Goal: Browse casually

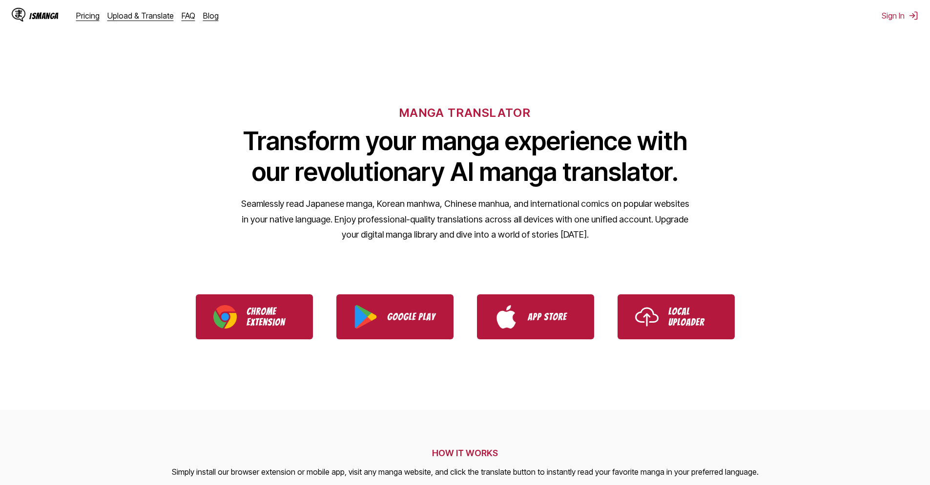
drag, startPoint x: 289, startPoint y: 201, endPoint x: 415, endPoint y: 204, distance: 126.5
click at [414, 204] on p "Seamlessly read Japanese manga, Korean manhwa, Chinese manhua, and internationa…" at bounding box center [465, 219] width 449 height 46
drag, startPoint x: 380, startPoint y: 206, endPoint x: 448, endPoint y: 204, distance: 67.9
click at [448, 204] on p "Seamlessly read Japanese manga, Korean manhwa, Chinese manhua, and internationa…" at bounding box center [465, 219] width 449 height 46
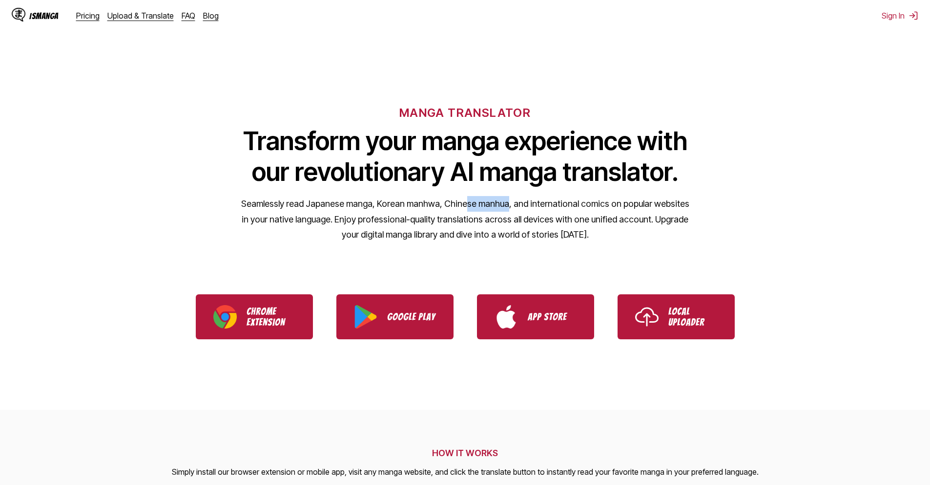
drag, startPoint x: 462, startPoint y: 203, endPoint x: 516, endPoint y: 201, distance: 54.3
click at [516, 201] on p "Seamlessly read Japanese manga, Korean manhwa, Chinese manhua, and internationa…" at bounding box center [465, 219] width 449 height 46
click at [517, 200] on p "Seamlessly read Japanese manga, Korean manhwa, Chinese manhua, and internationa…" at bounding box center [465, 219] width 449 height 46
drag, startPoint x: 535, startPoint y: 199, endPoint x: 621, endPoint y: 198, distance: 86.0
click at [607, 199] on p "Seamlessly read Japanese manga, Korean manhwa, Chinese manhua, and internationa…" at bounding box center [465, 219] width 449 height 46
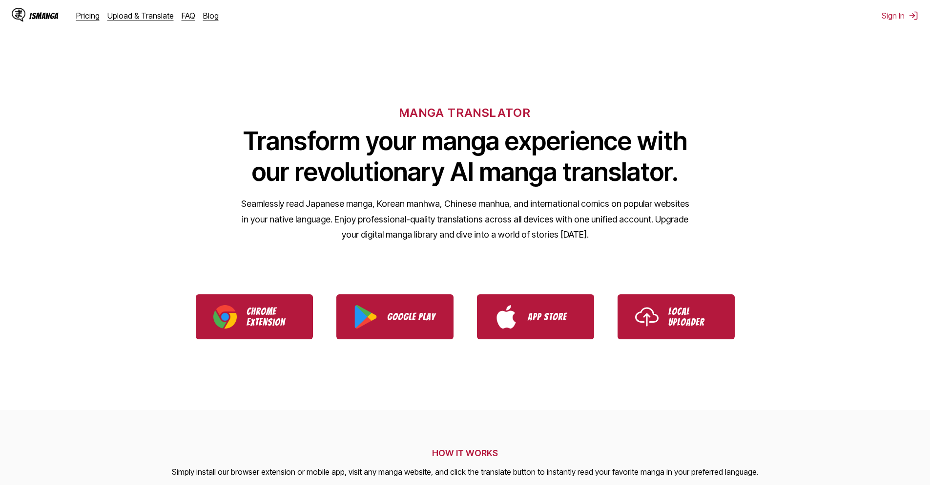
click at [621, 198] on p "Seamlessly read Japanese manga, Korean manhwa, Chinese manhua, and internationa…" at bounding box center [465, 219] width 449 height 46
drag, startPoint x: 610, startPoint y: 205, endPoint x: 683, endPoint y: 205, distance: 73.3
click at [683, 205] on p "Seamlessly read Japanese manga, Korean manhwa, Chinese manhua, and internationa…" at bounding box center [465, 219] width 449 height 46
drag, startPoint x: 257, startPoint y: 222, endPoint x: 338, endPoint y: 222, distance: 81.1
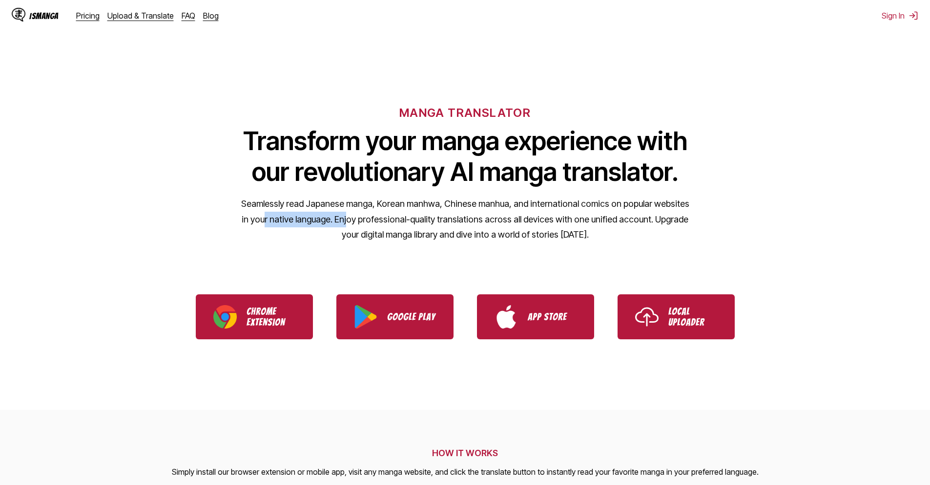
click at [338, 222] on p "Seamlessly read Japanese manga, Korean manhwa, Chinese manhua, and internationa…" at bounding box center [465, 219] width 449 height 46
drag, startPoint x: 339, startPoint y: 222, endPoint x: 403, endPoint y: 217, distance: 64.6
click at [398, 217] on p "Seamlessly read Japanese manga, Korean manhwa, Chinese manhua, and internationa…" at bounding box center [465, 219] width 449 height 46
click at [404, 217] on p "Seamlessly read Japanese manga, Korean manhwa, Chinese manhua, and internationa…" at bounding box center [465, 219] width 449 height 46
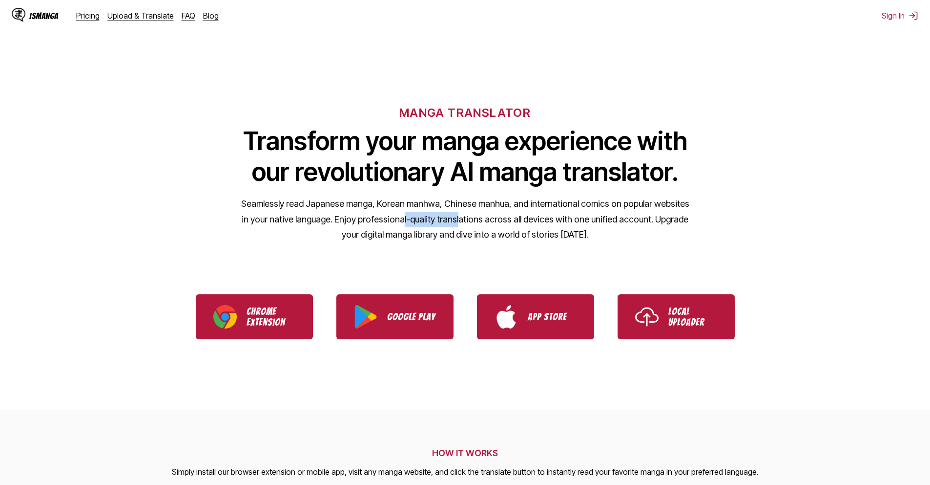
drag, startPoint x: 392, startPoint y: 222, endPoint x: 460, endPoint y: 222, distance: 67.4
click at [451, 222] on p "Seamlessly read Japanese manga, Korean manhwa, Chinese manhua, and internationa…" at bounding box center [465, 219] width 449 height 46
click at [468, 222] on p "Seamlessly read Japanese manga, Korean manhwa, Chinese manhua, and internationa…" at bounding box center [465, 219] width 449 height 46
drag, startPoint x: 468, startPoint y: 222, endPoint x: 520, endPoint y: 222, distance: 51.8
click at [520, 222] on p "Seamlessly read Japanese manga, Korean manhwa, Chinese manhua, and internationa…" at bounding box center [465, 219] width 449 height 46
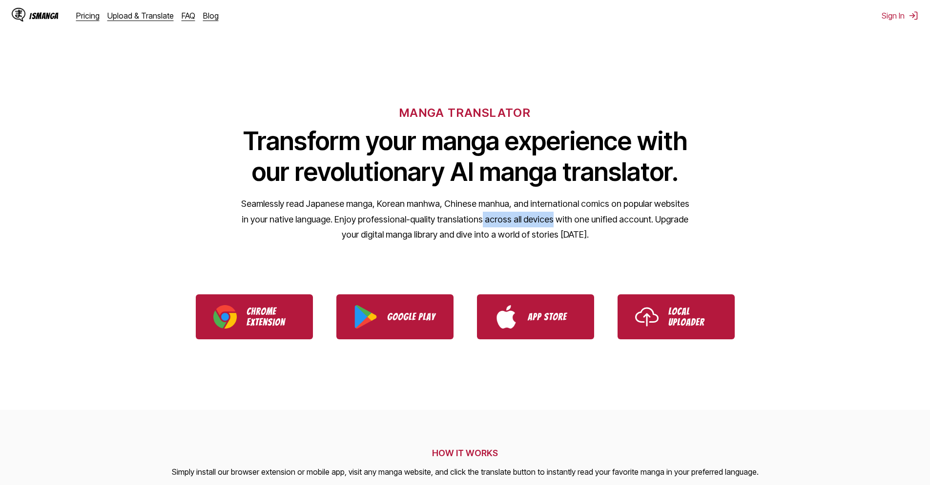
click at [535, 222] on p "Seamlessly read Japanese manga, Korean manhwa, Chinese manhua, and internationa…" at bounding box center [465, 219] width 449 height 46
drag, startPoint x: 566, startPoint y: 219, endPoint x: 590, endPoint y: 218, distance: 24.0
click at [579, 219] on p "Seamlessly read Japanese manga, Korean manhwa, Chinese manhua, and internationa…" at bounding box center [465, 219] width 449 height 46
click at [590, 218] on p "Seamlessly read Japanese manga, Korean manhwa, Chinese manhua, and internationa…" at bounding box center [465, 219] width 449 height 46
click at [601, 217] on p "Seamlessly read Japanese manga, Korean manhwa, Chinese manhua, and internationa…" at bounding box center [465, 219] width 449 height 46
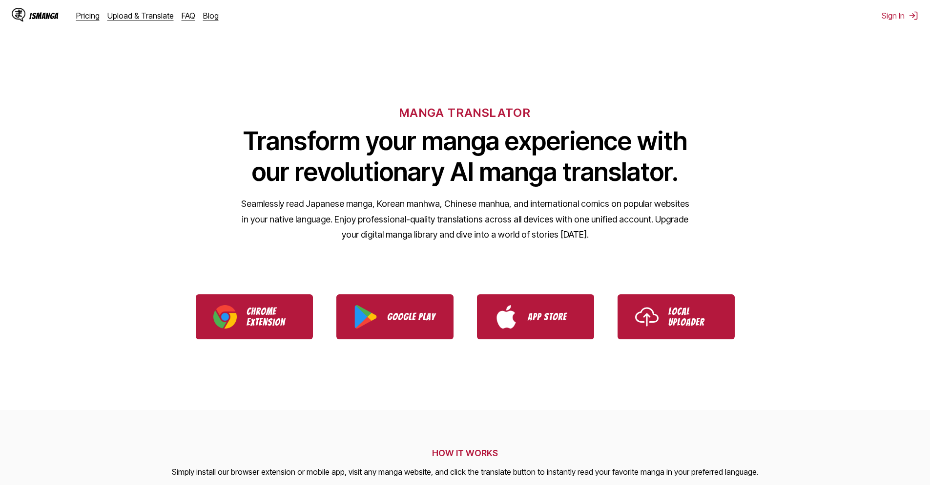
click at [624, 217] on p "Seamlessly read Japanese manga, Korean manhwa, Chinese manhua, and internationa…" at bounding box center [465, 219] width 449 height 46
click at [683, 218] on p "Seamlessly read Japanese manga, Korean manhwa, Chinese manhua, and internationa…" at bounding box center [465, 219] width 449 height 46
drag, startPoint x: 365, startPoint y: 234, endPoint x: 444, endPoint y: 238, distance: 78.7
click at [439, 237] on p "Seamlessly read Japanese manga, Korean manhwa, Chinese manhua, and internationa…" at bounding box center [465, 219] width 449 height 46
drag, startPoint x: 446, startPoint y: 238, endPoint x: 487, endPoint y: 238, distance: 41.0
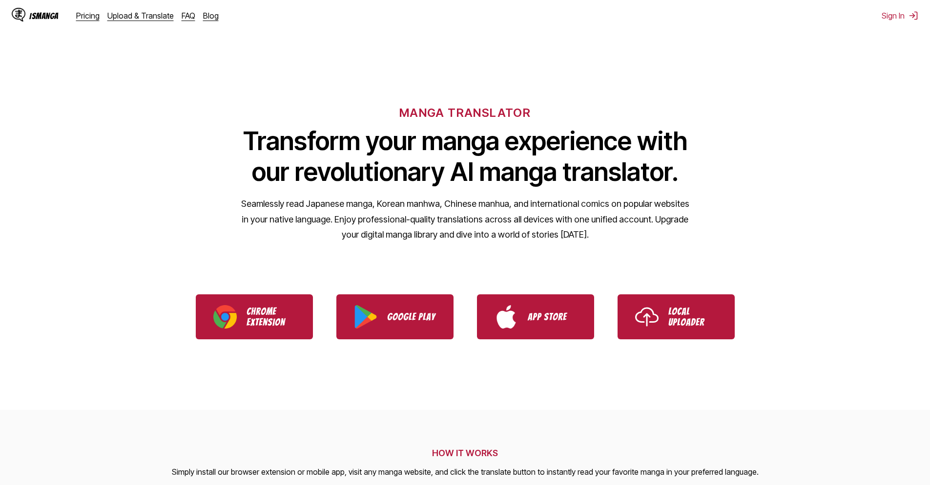
click at [447, 238] on p "Seamlessly read Japanese manga, Korean manhwa, Chinese manhua, and internationa…" at bounding box center [465, 219] width 449 height 46
drag, startPoint x: 487, startPoint y: 238, endPoint x: 538, endPoint y: 238, distance: 50.3
click at [501, 238] on p "Seamlessly read Japanese manga, Korean manhwa, Chinese manhua, and internationa…" at bounding box center [465, 219] width 449 height 46
click at [538, 238] on p "Seamlessly read Japanese manga, Korean manhwa, Chinese manhua, and internationa…" at bounding box center [465, 219] width 449 height 46
click at [557, 236] on p "Seamlessly read Japanese manga, Korean manhwa, Chinese manhua, and internationa…" at bounding box center [465, 219] width 449 height 46
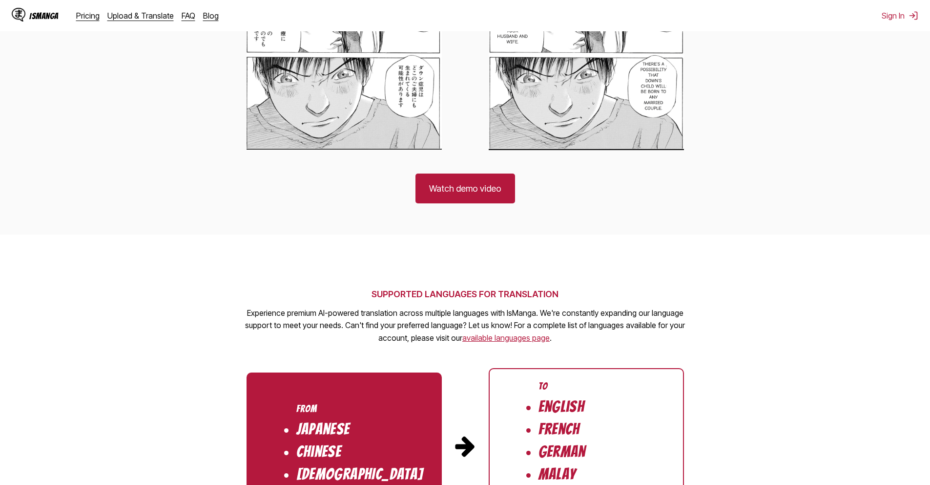
scroll to position [630, 0]
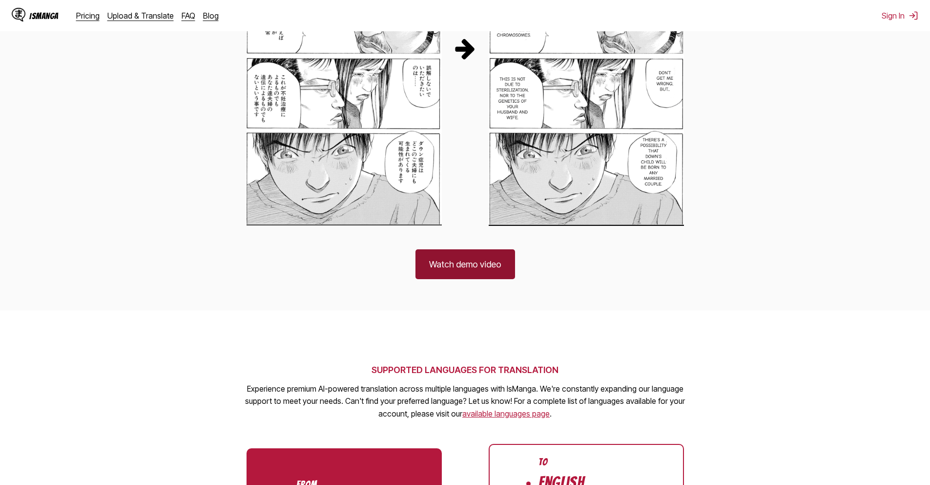
click at [453, 257] on link "Watch demo video" at bounding box center [466, 264] width 100 height 30
